Goal: Task Accomplishment & Management: Manage account settings

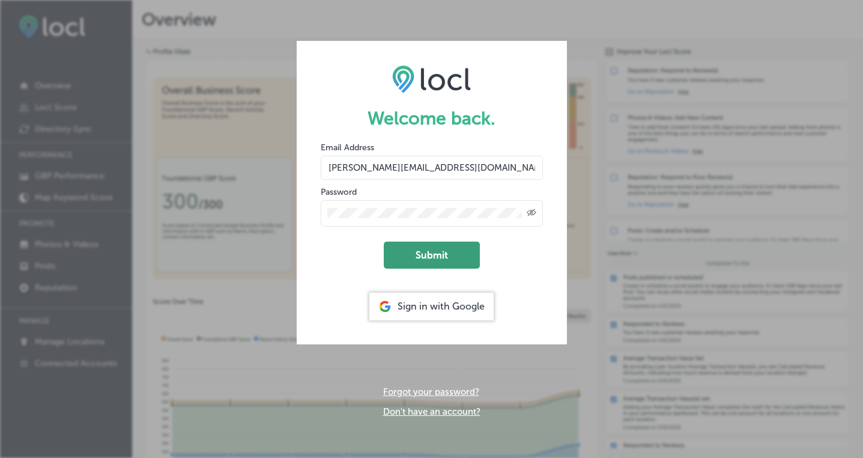
click at [450, 251] on button "Submit" at bounding box center [432, 255] width 96 height 27
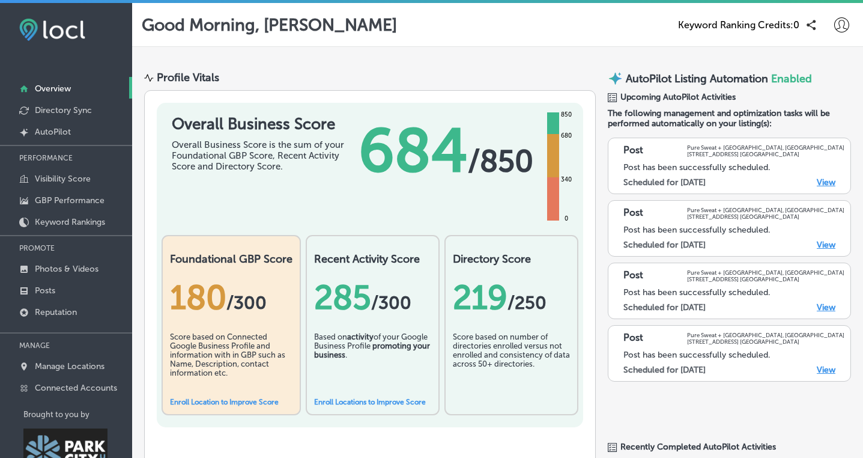
click at [829, 370] on link "View" at bounding box center [826, 370] width 19 height 10
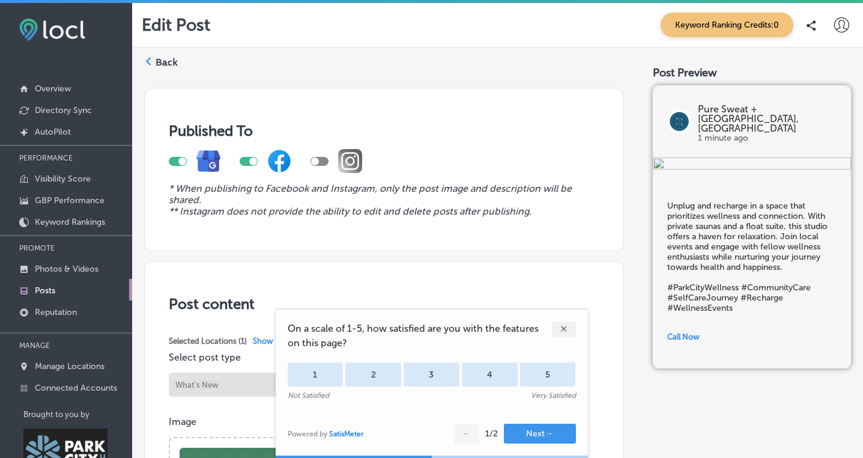
click at [566, 332] on div "✕" at bounding box center [564, 329] width 24 height 16
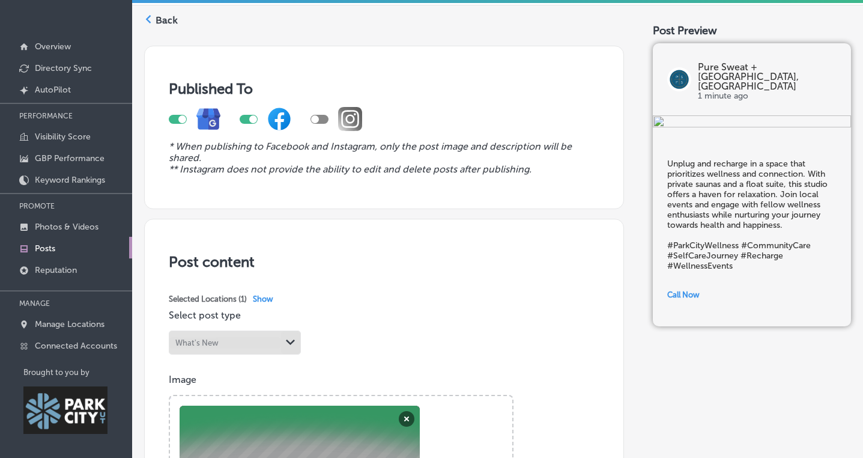
click at [166, 21] on label "Back" at bounding box center [167, 20] width 22 height 13
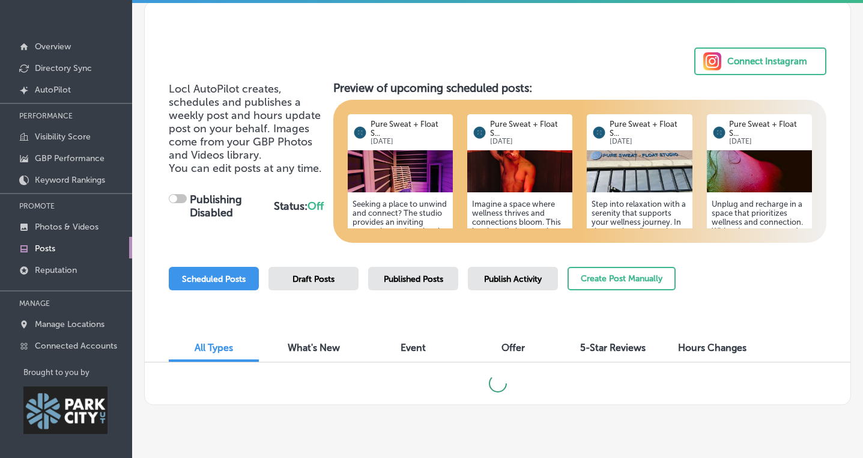
scroll to position [41, 0]
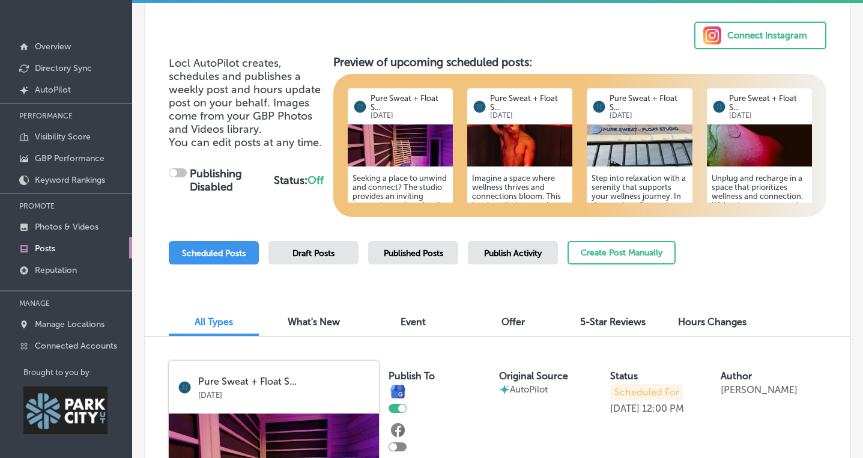
checkbox input "true"
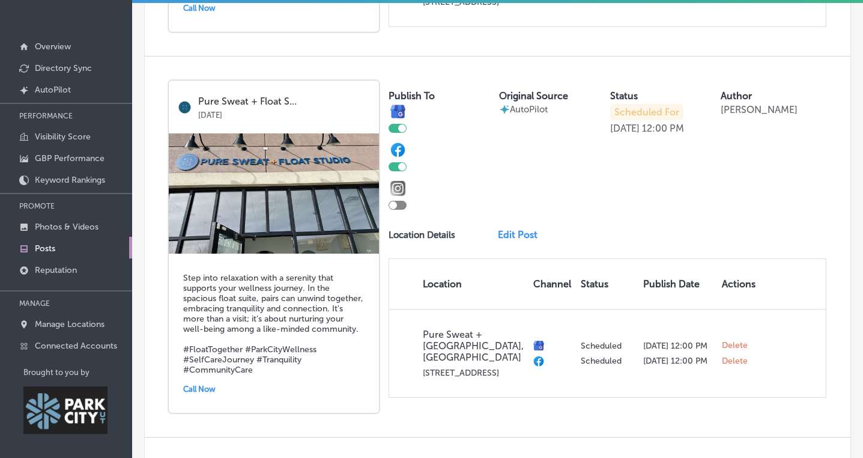
scroll to position [1070, 0]
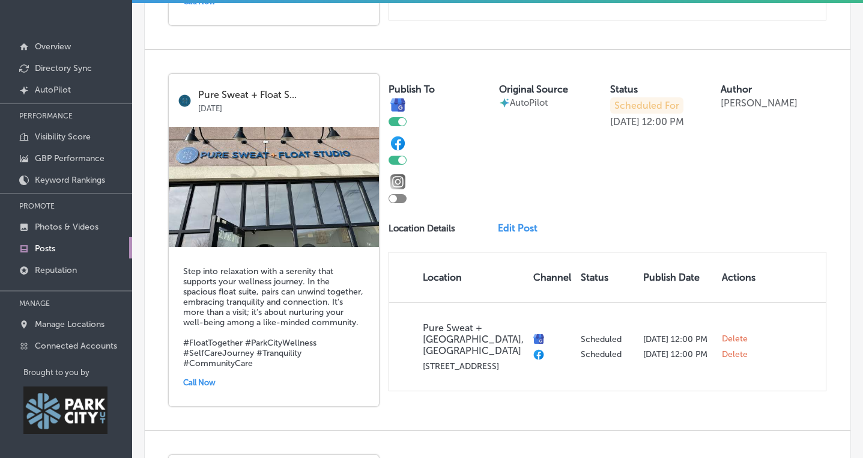
click at [520, 224] on link "Edit Post" at bounding box center [522, 227] width 49 height 11
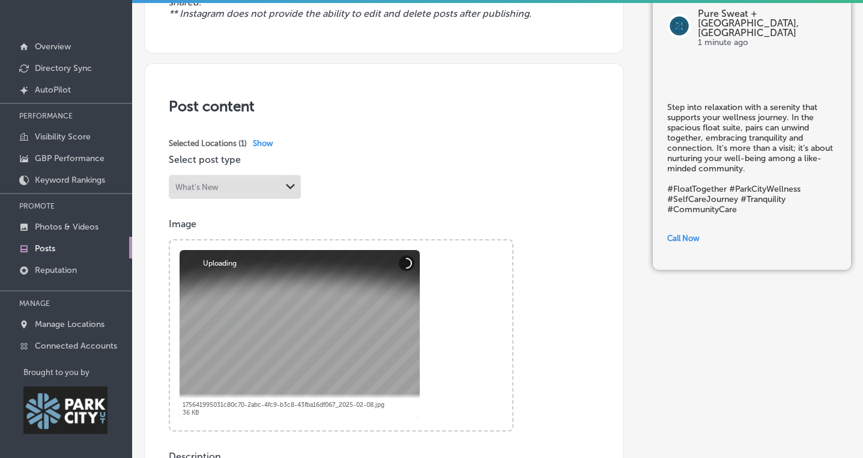
scroll to position [193, 0]
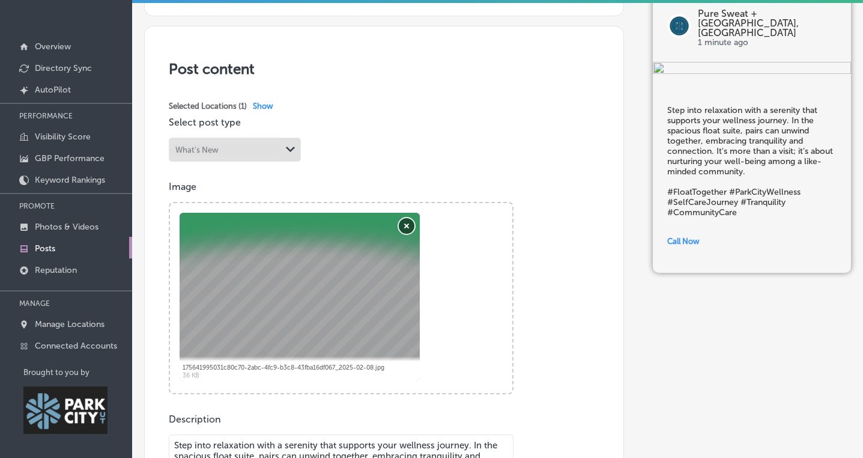
click at [406, 224] on button "Remove" at bounding box center [407, 226] width 16 height 16
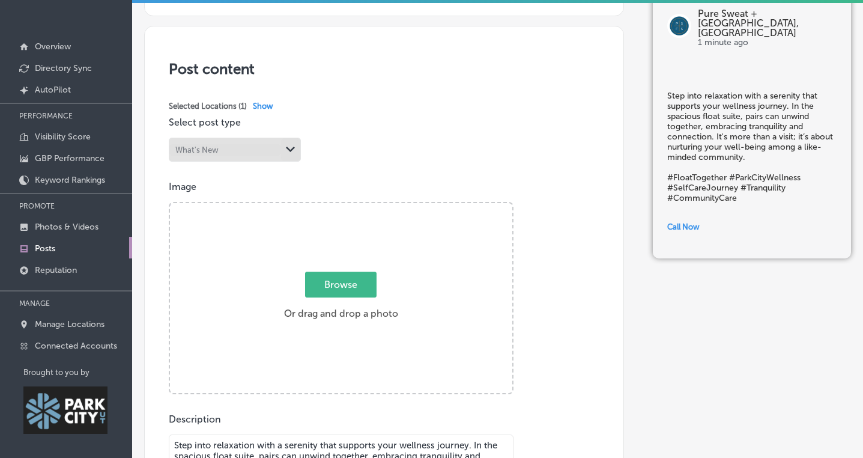
click at [349, 286] on span "Browse" at bounding box center [341, 285] width 72 height 26
click at [349, 207] on input "Browse Or drag and drop a photo" at bounding box center [341, 205] width 342 height 4
type input "C:\fakepath\3.png"
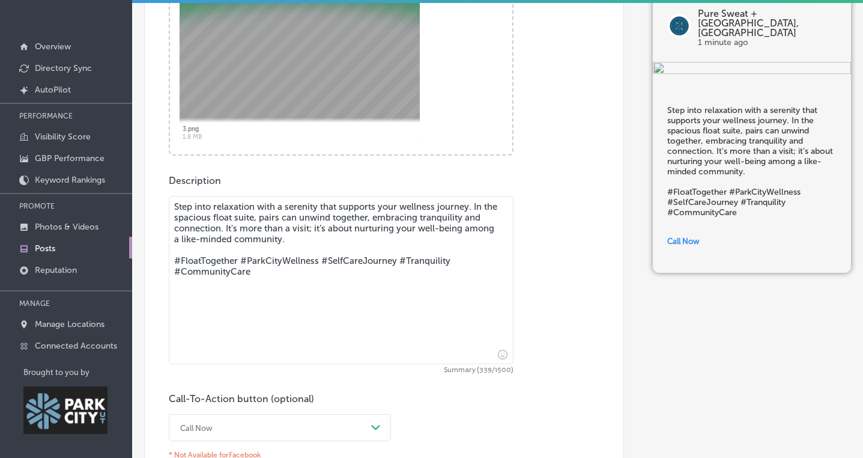
scroll to position [621, 0]
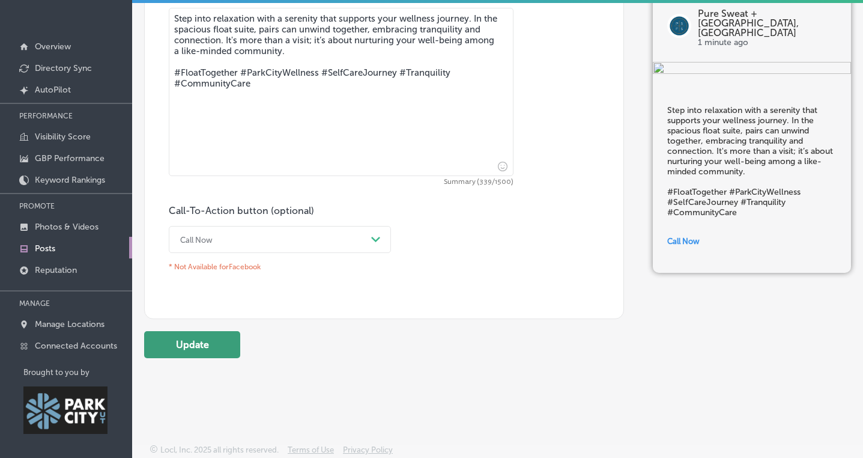
click at [199, 345] on button "Update" at bounding box center [192, 344] width 96 height 27
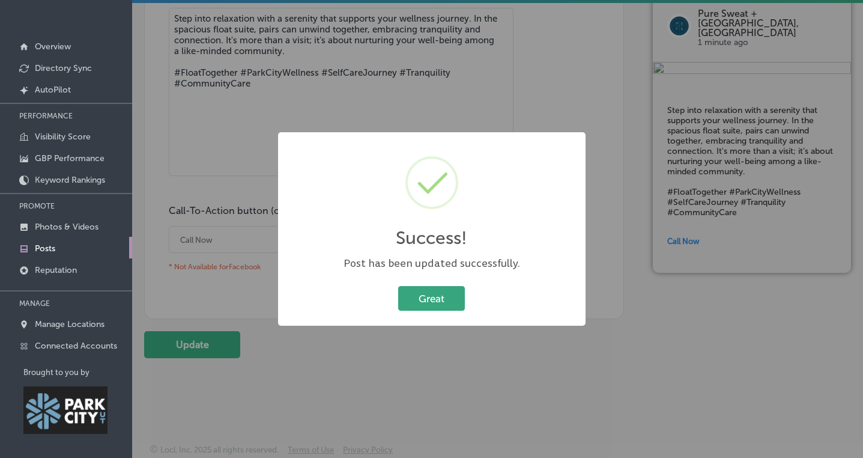
click at [422, 290] on button "Great" at bounding box center [431, 298] width 67 height 25
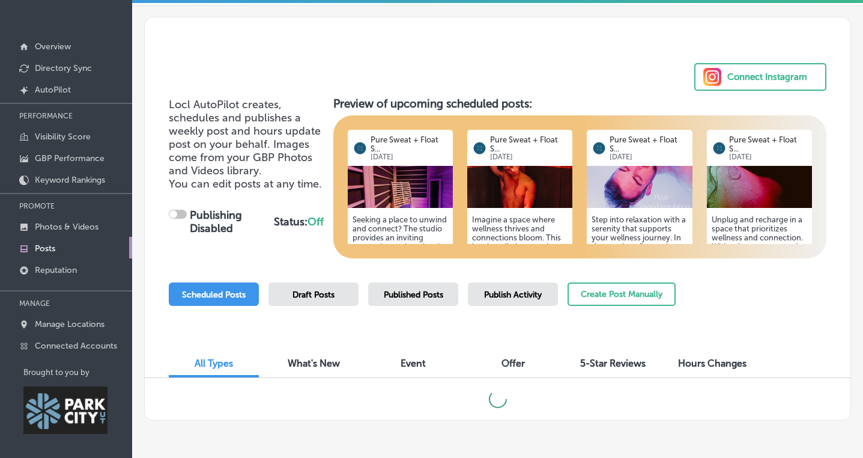
scroll to position [41, 0]
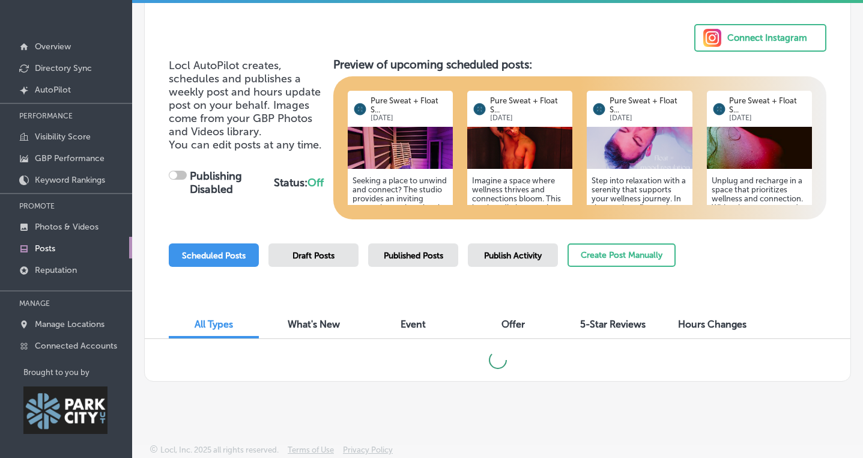
checkbox input "true"
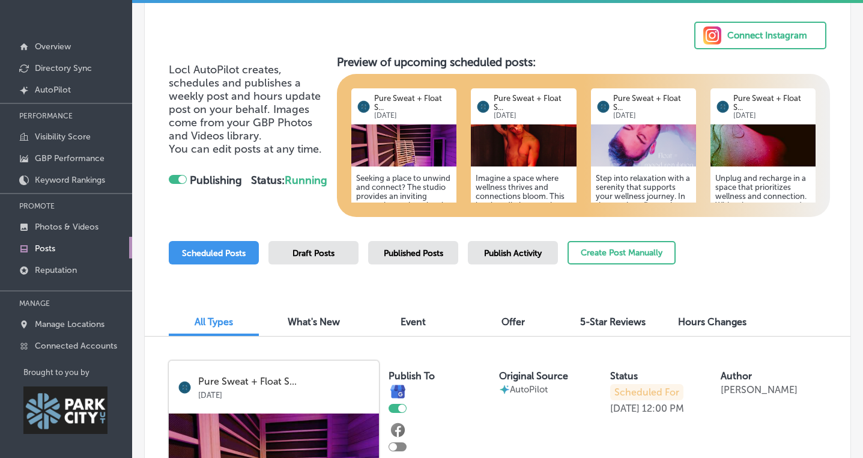
scroll to position [0, 0]
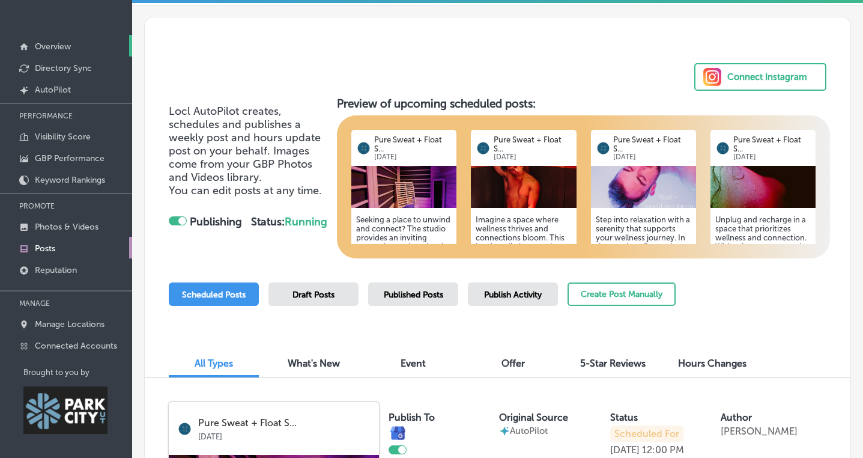
click at [64, 41] on p "Overview" at bounding box center [53, 46] width 36 height 10
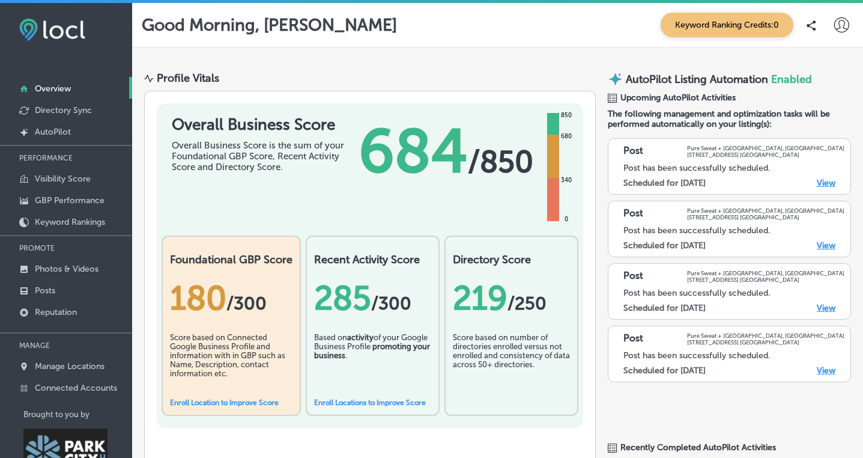
click at [842, 29] on icon at bounding box center [842, 24] width 15 height 15
click at [808, 131] on p "Log Out" at bounding box center [802, 129] width 36 height 14
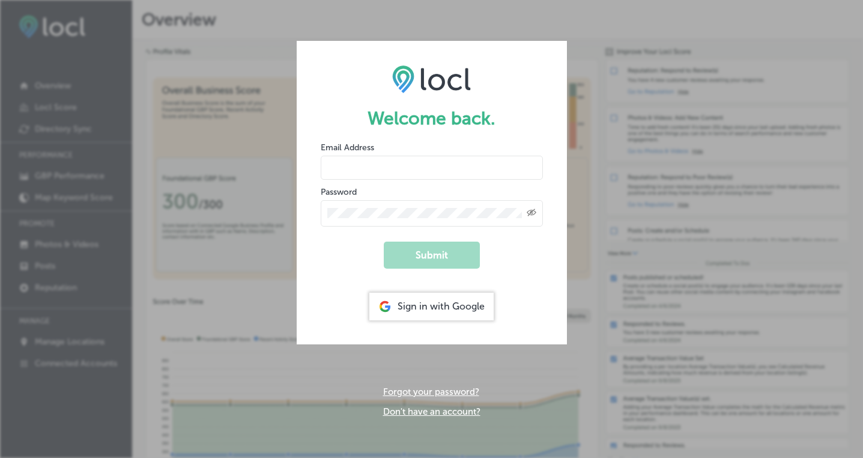
type input "[PERSON_NAME][EMAIL_ADDRESS][DOMAIN_NAME]"
